Goal: Task Accomplishment & Management: Use online tool/utility

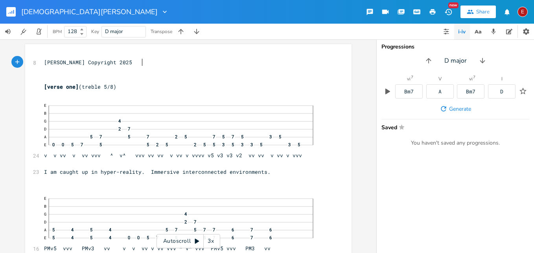
click at [196, 242] on icon at bounding box center [197, 240] width 4 height 5
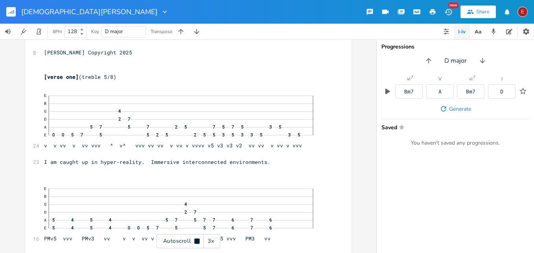
click at [196, 242] on icon at bounding box center [196, 240] width 5 height 5
click at [212, 241] on div "3x" at bounding box center [211, 241] width 14 height 14
click at [212, 241] on div "4x" at bounding box center [211, 241] width 14 height 14
click at [195, 240] on icon at bounding box center [197, 240] width 4 height 5
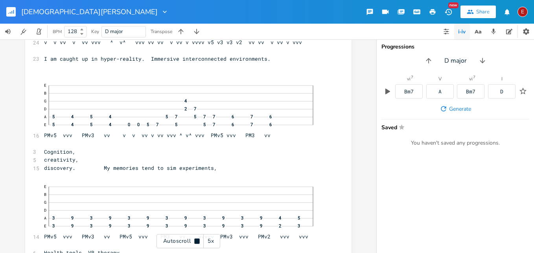
click at [195, 240] on icon at bounding box center [196, 240] width 5 height 5
click at [195, 240] on icon at bounding box center [197, 240] width 4 height 5
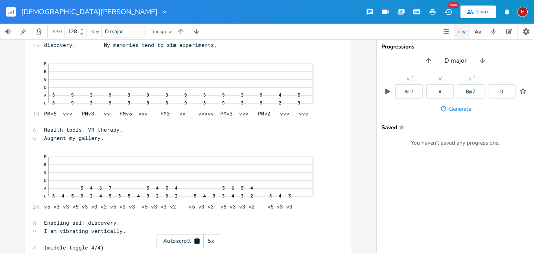
click at [195, 240] on icon at bounding box center [196, 240] width 5 height 5
click at [195, 240] on icon at bounding box center [197, 240] width 4 height 5
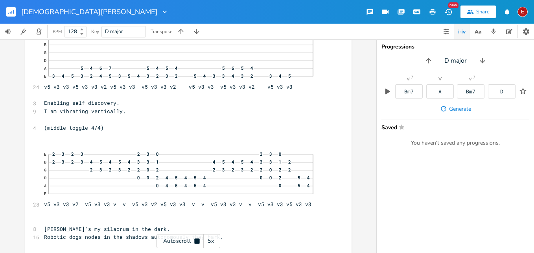
click at [195, 240] on icon at bounding box center [196, 240] width 5 height 5
click at [195, 240] on icon at bounding box center [197, 240] width 4 height 5
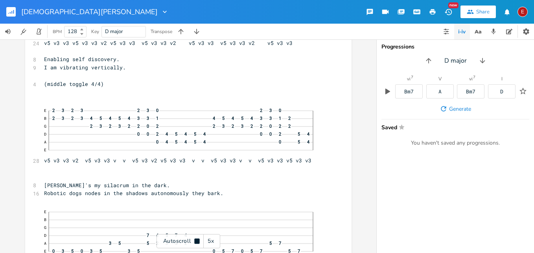
click at [195, 240] on icon at bounding box center [196, 240] width 5 height 5
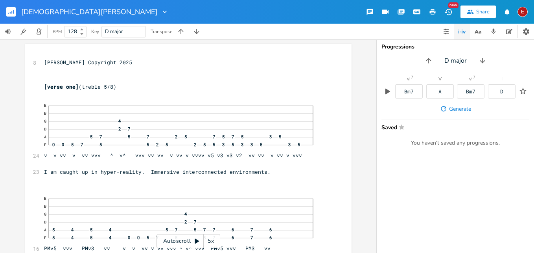
click at [196, 240] on icon at bounding box center [197, 240] width 4 height 5
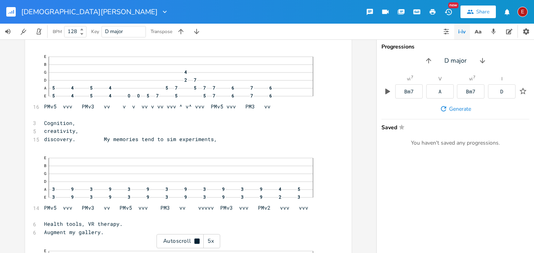
click at [196, 240] on icon at bounding box center [196, 240] width 5 height 5
click at [196, 240] on icon at bounding box center [197, 240] width 4 height 5
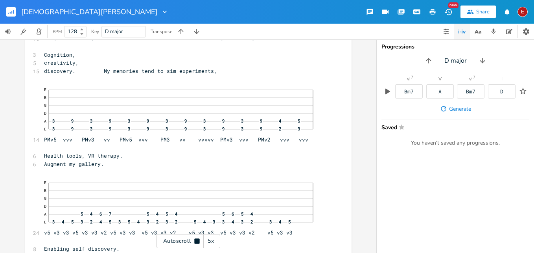
click at [196, 240] on icon at bounding box center [196, 240] width 5 height 5
click at [196, 240] on icon at bounding box center [197, 240] width 4 height 5
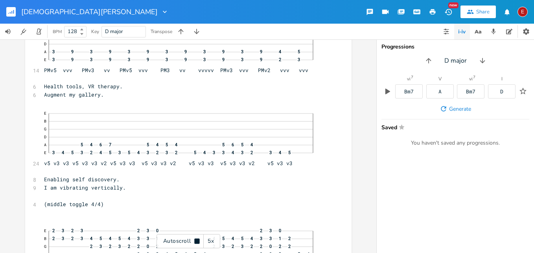
click at [196, 240] on icon at bounding box center [196, 240] width 5 height 5
click at [196, 240] on icon at bounding box center [197, 240] width 4 height 5
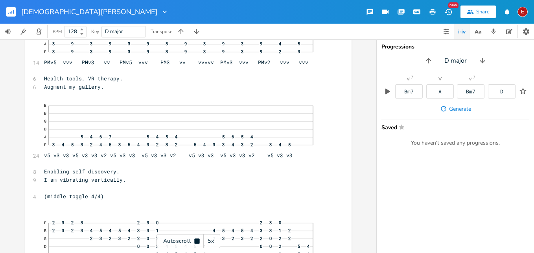
scroll to position [289, 0]
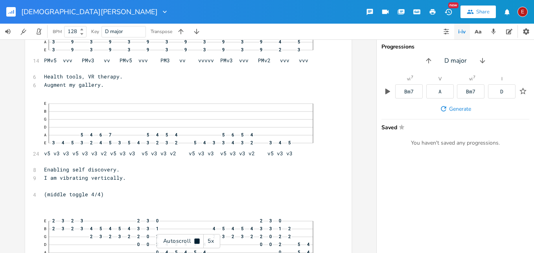
click at [196, 240] on icon at bounding box center [196, 240] width 5 height 5
click at [197, 240] on icon at bounding box center [197, 240] width 4 height 5
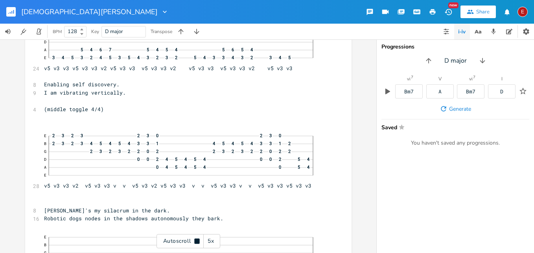
click at [197, 240] on icon at bounding box center [196, 240] width 5 height 5
click at [104, 111] on span "(middle toggle 4/4)" at bounding box center [74, 108] width 60 height 7
type textarea "7/8"
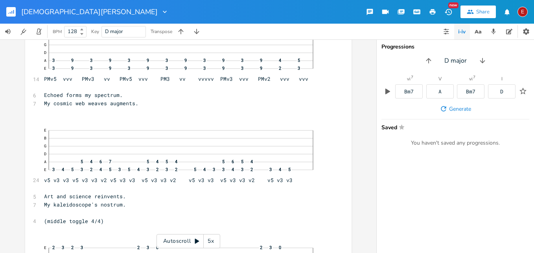
scroll to position [1155, 0]
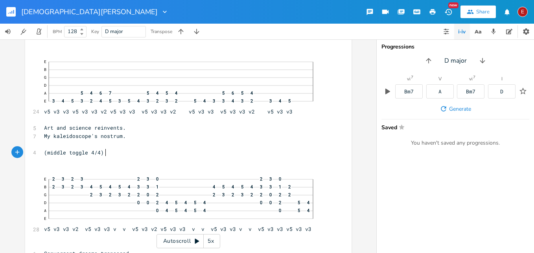
click at [102, 152] on span "(middle toggle 4/4)" at bounding box center [74, 152] width 60 height 7
type textarea "7/8"
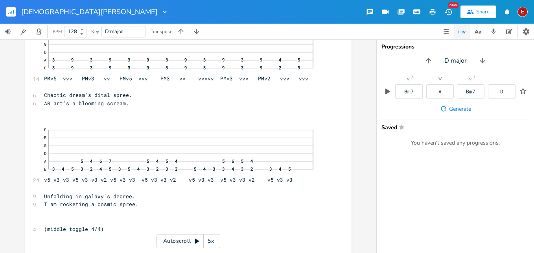
scroll to position [2335, 0]
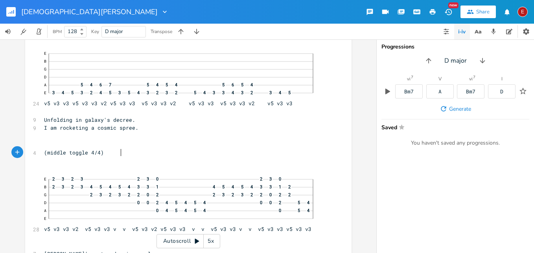
click at [104, 155] on span "(middle toggle 4/4)" at bounding box center [74, 152] width 60 height 7
click at [104, 154] on span "(middle toggle 4/4)" at bounding box center [74, 152] width 60 height 7
type textarea "7/8"
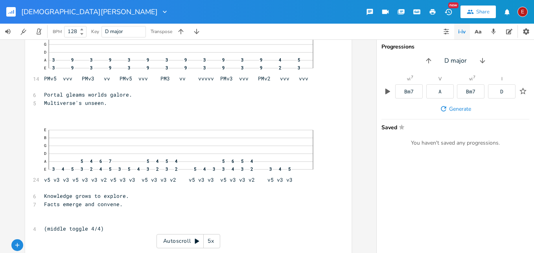
scroll to position [3220, 0]
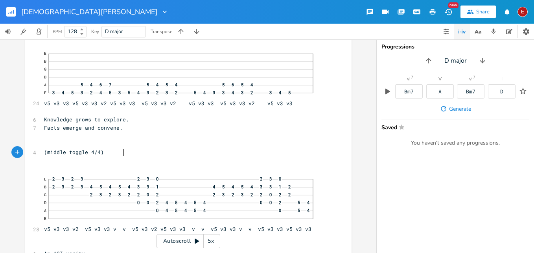
click at [104, 153] on span "(middle toggle 4/4)" at bounding box center [74, 151] width 60 height 7
type textarea "7/8"
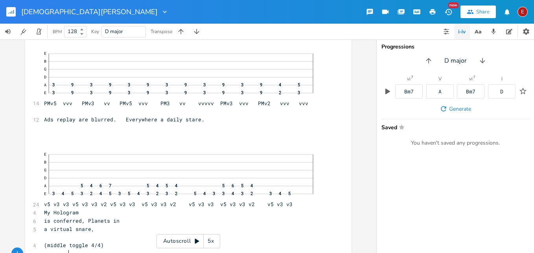
scroll to position [4288, 0]
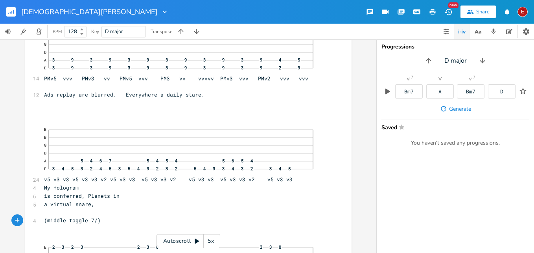
type textarea "7/8"
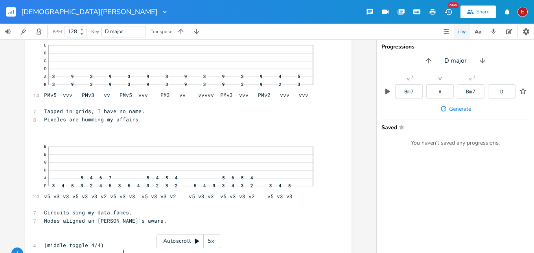
scroll to position [5476, 0]
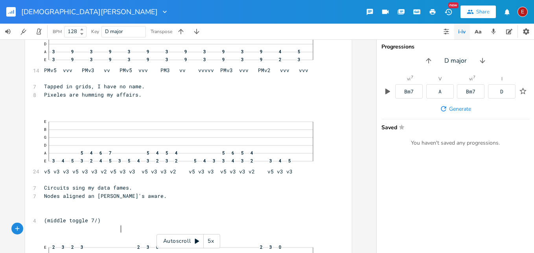
type textarea "7/8"
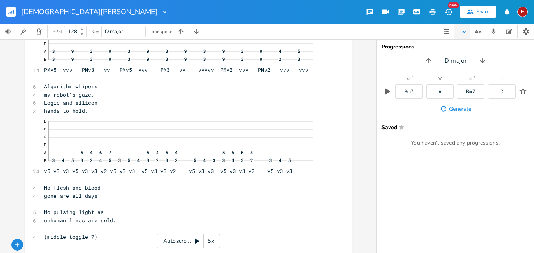
scroll to position [6362, 0]
type textarea "7/8"
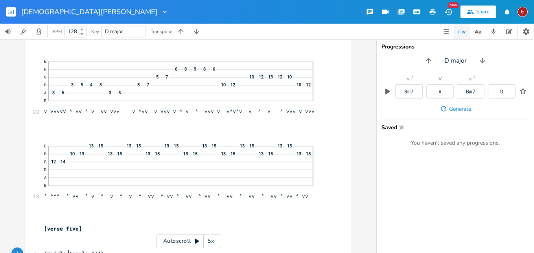
scroll to position [6721, 0]
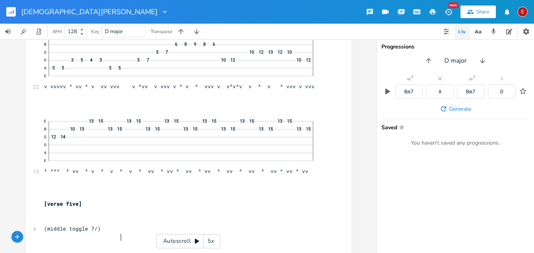
type textarea "7/8"
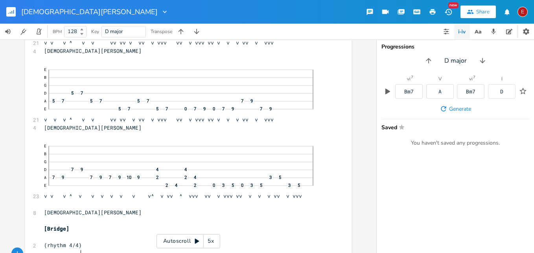
scroll to position [7827, 0]
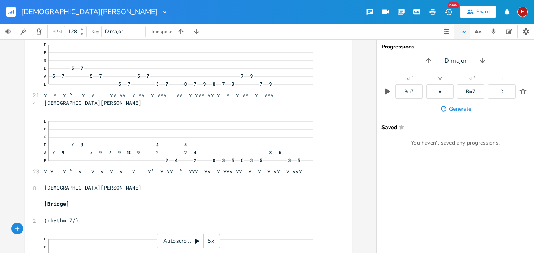
type textarea "7/8"
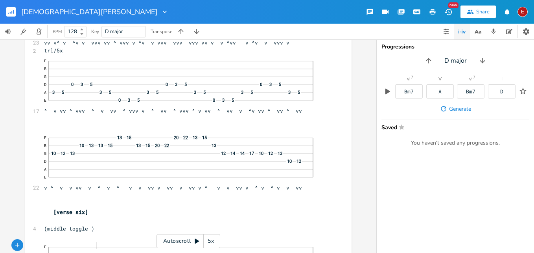
scroll to position [8676, 0]
type textarea "7/8"
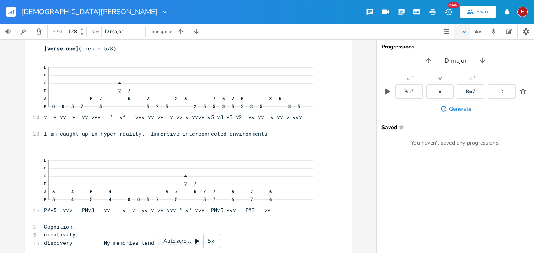
scroll to position [0, 0]
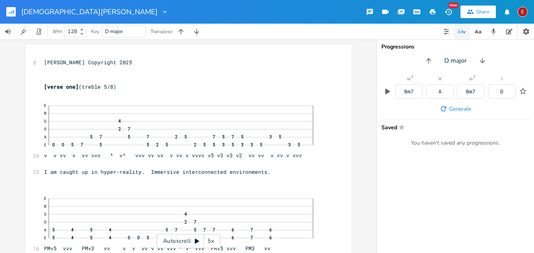
click at [521, 12] on div "E" at bounding box center [523, 12] width 10 height 10
click at [481, 66] on span "Sign Out" at bounding box center [482, 67] width 18 height 5
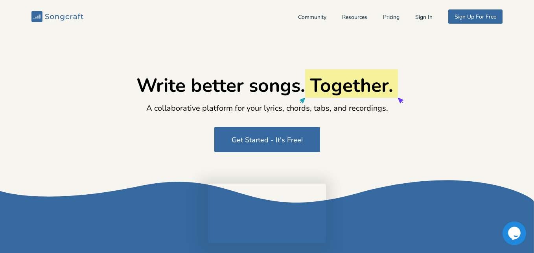
type input "[EMAIL_ADDRESS][DOMAIN_NAME]"
